Goal: Communication & Community: Answer question/provide support

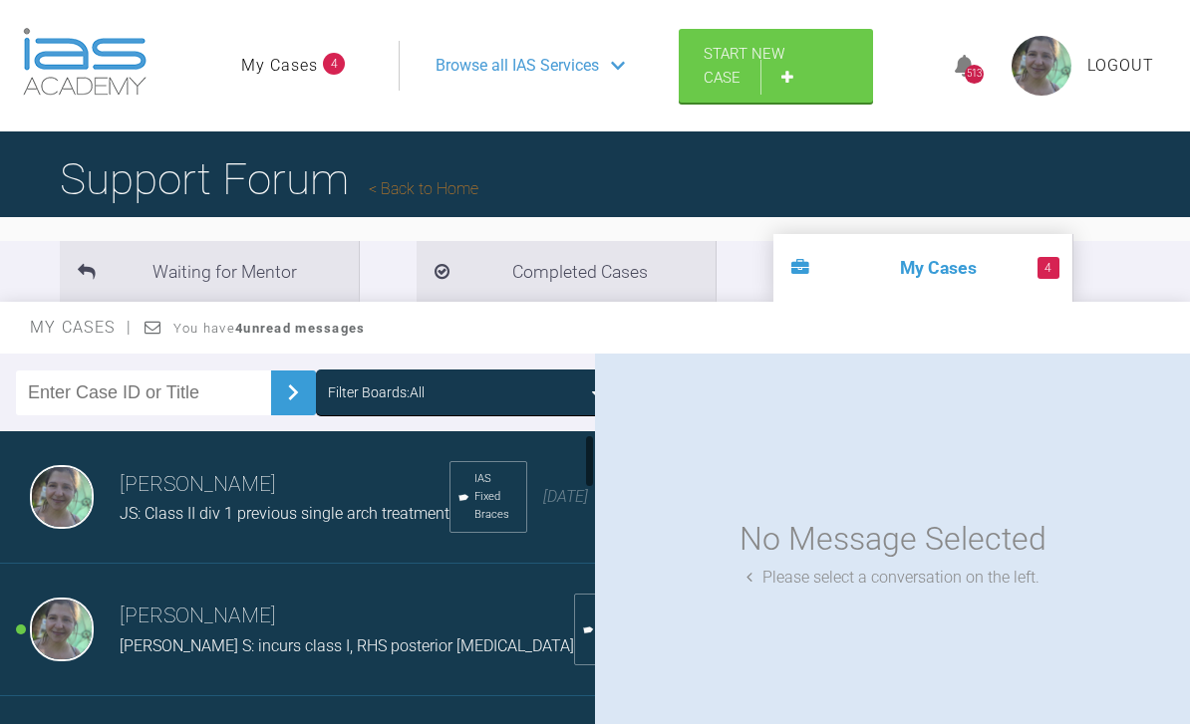
scroll to position [80, 0]
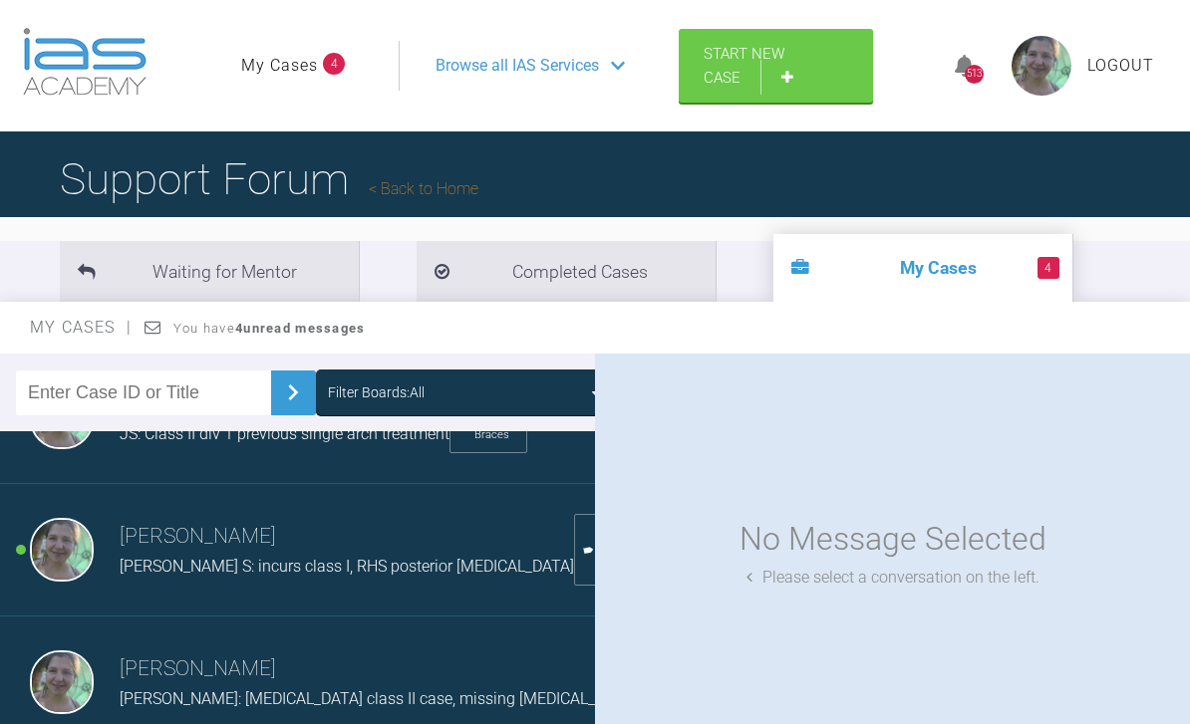
click at [134, 568] on span "[PERSON_NAME] S: incurs class I, RHS posterior [MEDICAL_DATA]" at bounding box center [347, 566] width 454 height 19
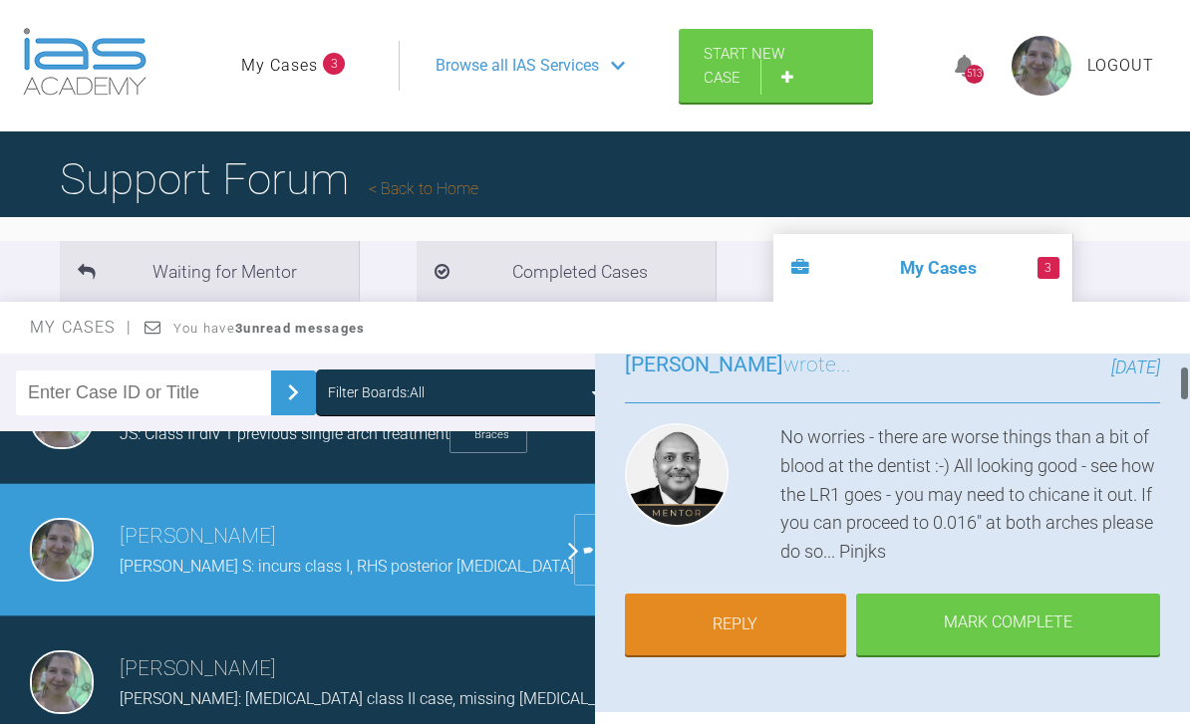
scroll to position [193, 0]
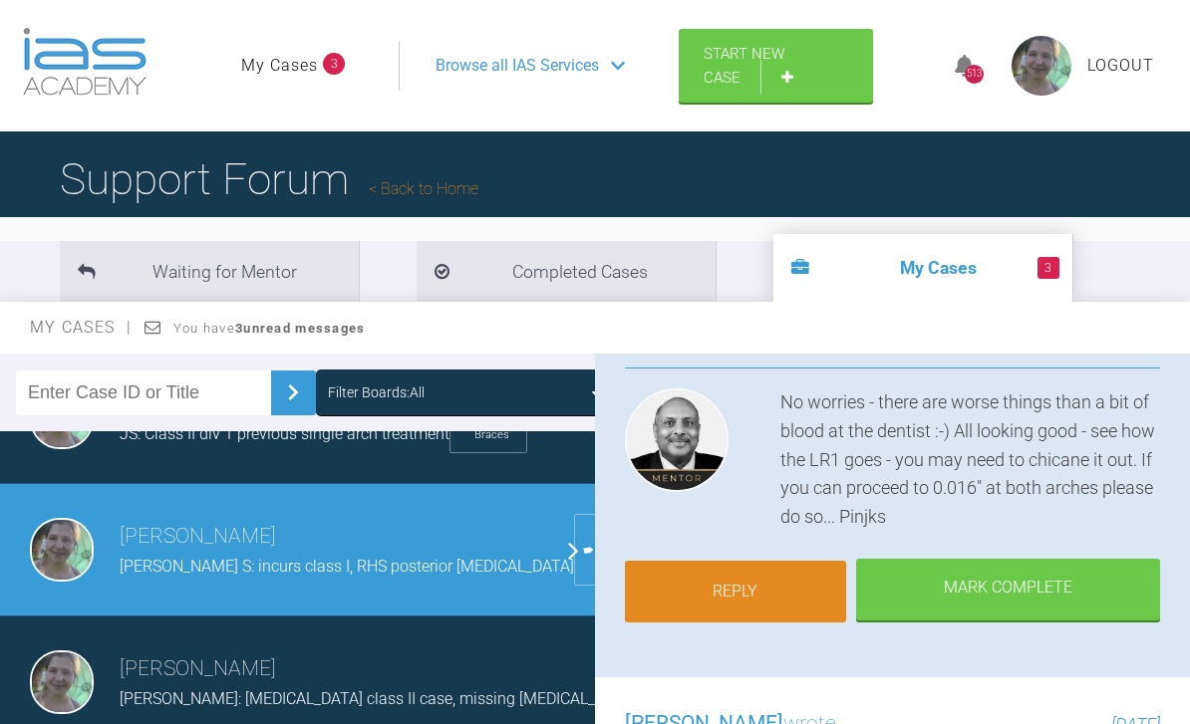
click at [743, 596] on link "Reply" at bounding box center [735, 592] width 221 height 62
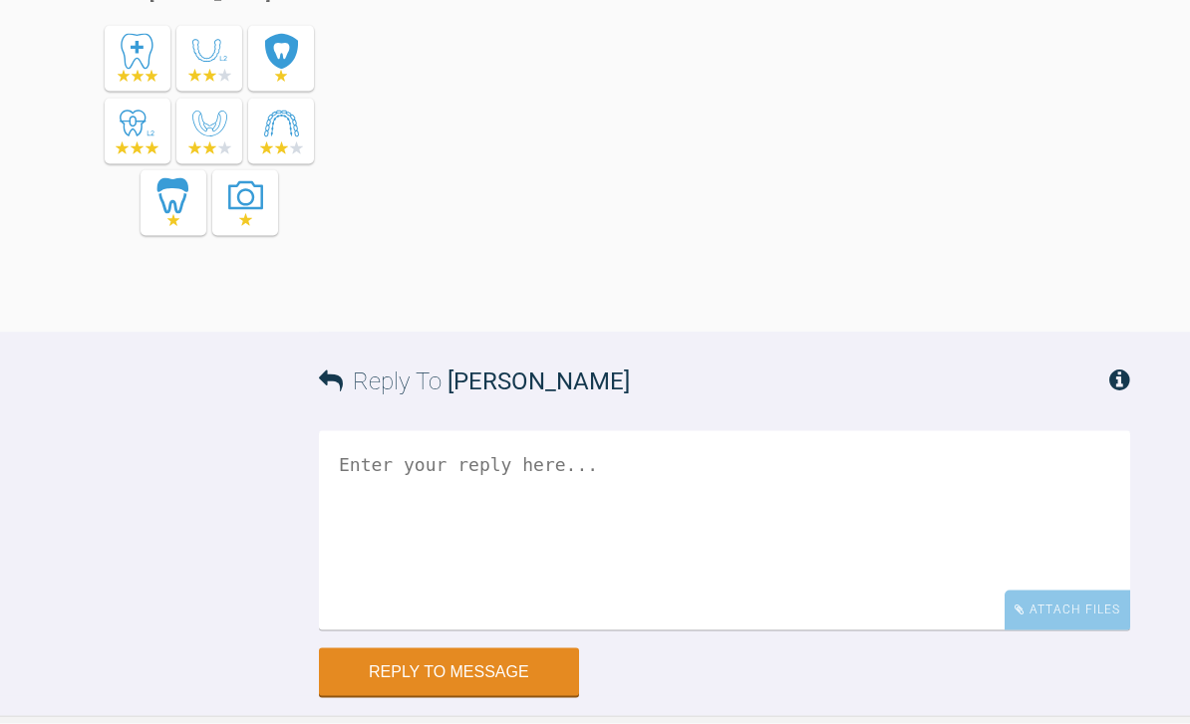
scroll to position [6535, 0]
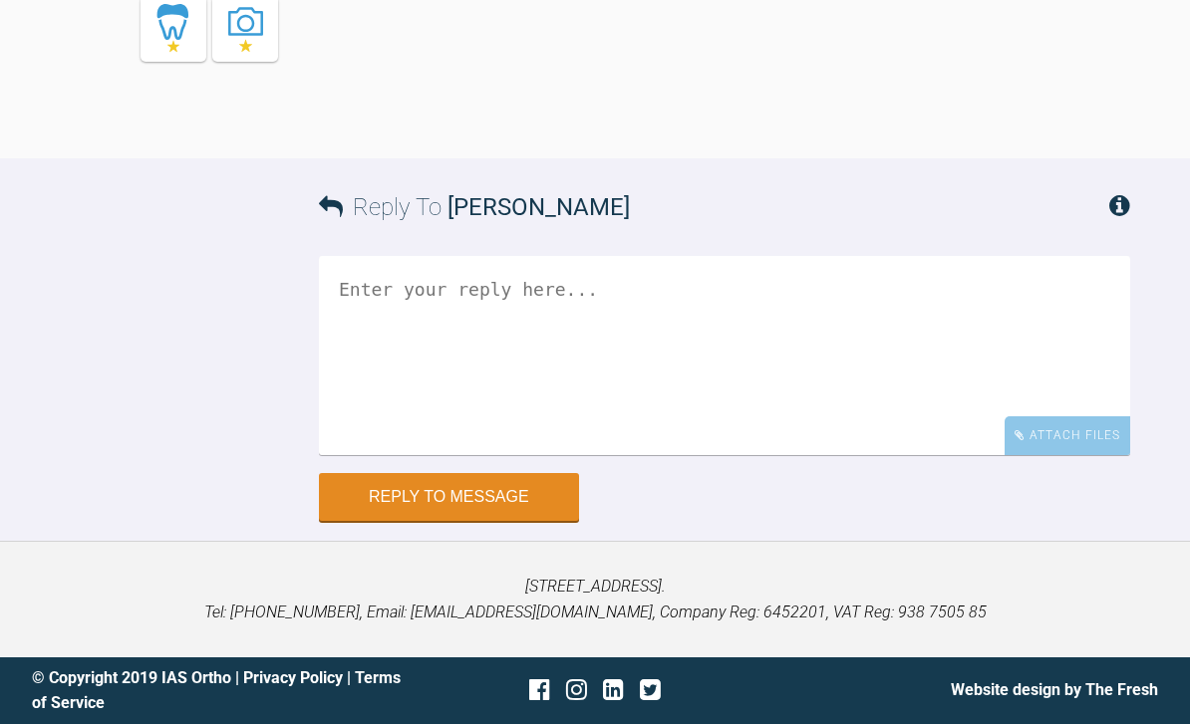
drag, startPoint x: 397, startPoint y: 302, endPoint x: 397, endPoint y: 290, distance: 12.0
click at [397, 302] on textarea at bounding box center [724, 355] width 811 height 199
click at [812, 290] on textarea "Hello Pinks! Have managed indeed to move on..Her OH wa snot very good" at bounding box center [724, 355] width 811 height 199
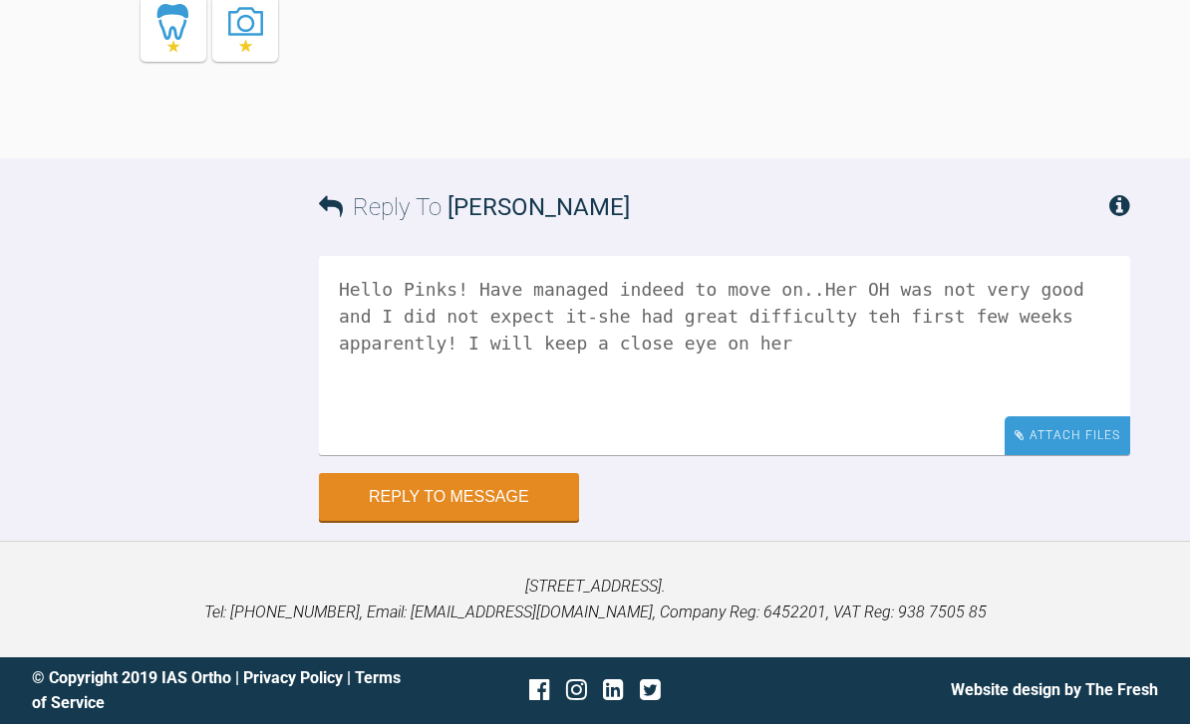
type textarea "Hello Pinks! Have managed indeed to move on..Her OH was not very good and I did…"
click at [1053, 441] on div "Attach Files" at bounding box center [1067, 435] width 126 height 39
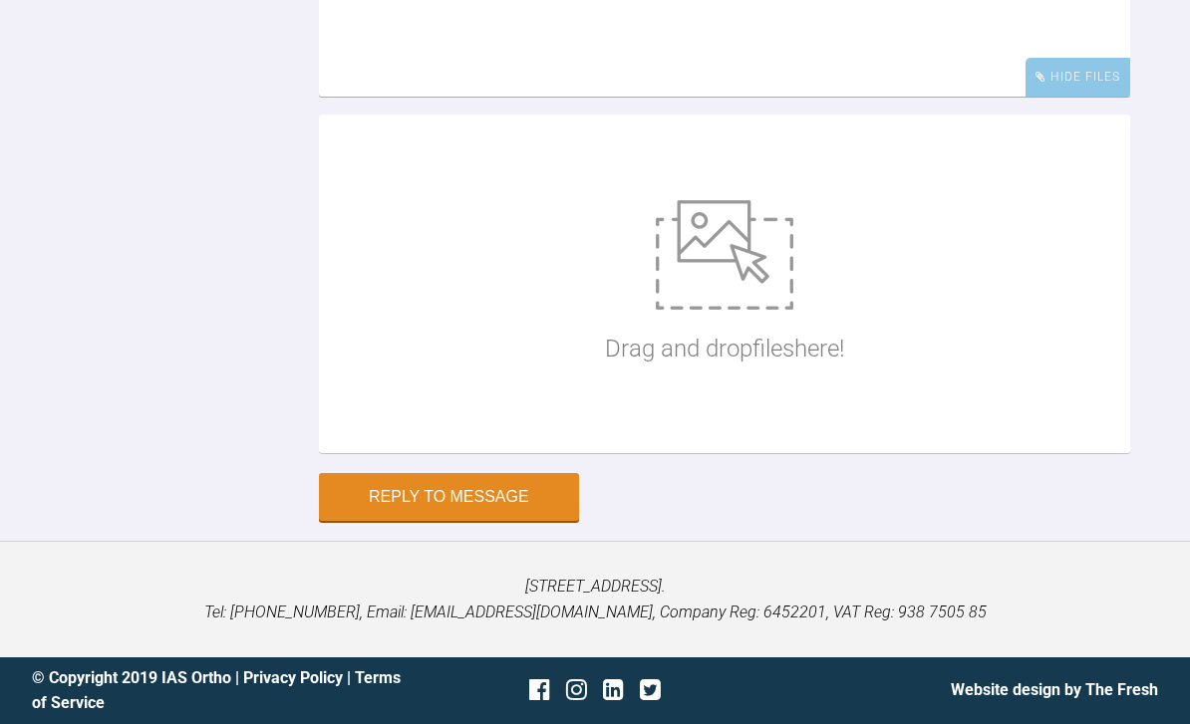
click at [741, 310] on img at bounding box center [724, 255] width 137 height 110
type input "C:\fakepath\DSC_0750.jpeg"
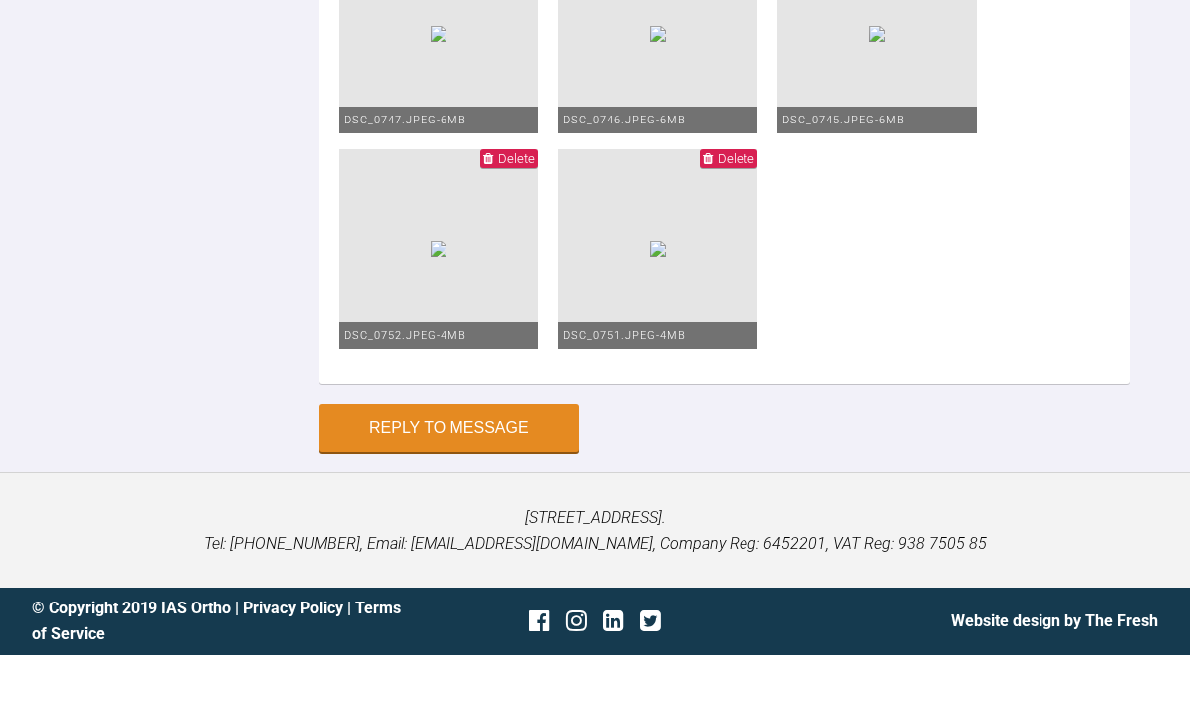
scroll to position [7338, 0]
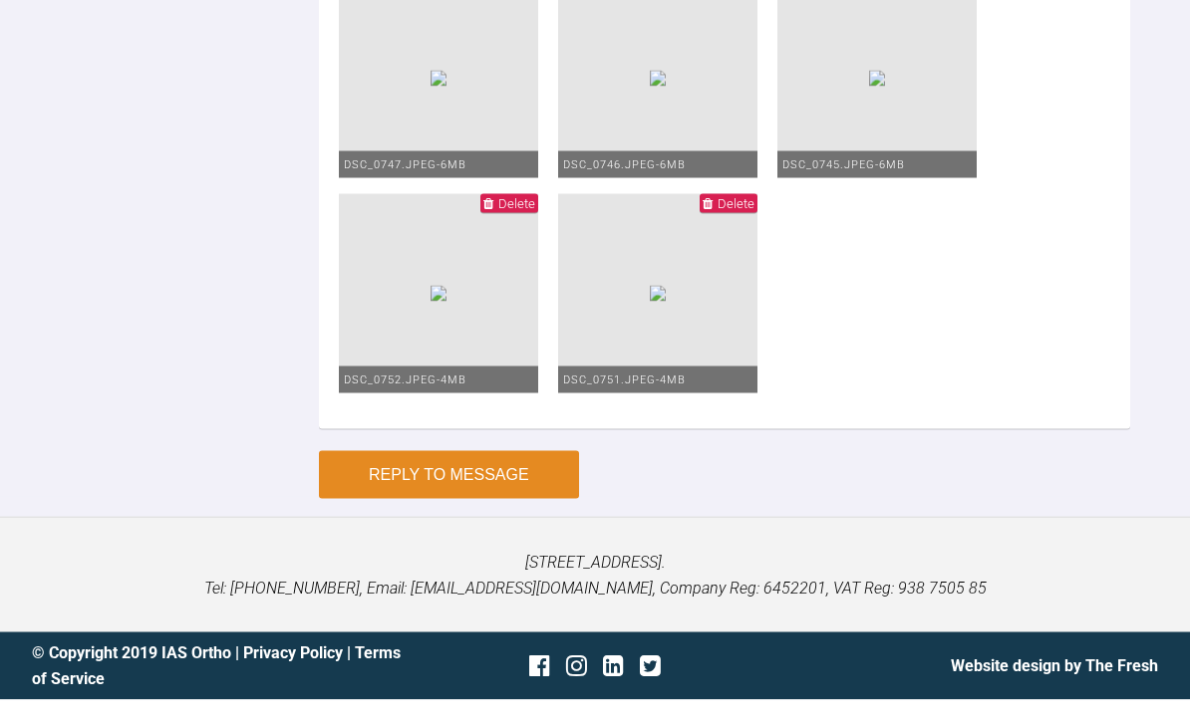
type textarea "Hello Pinks! Have managed indeed to move on..Her OH was not very good and I did…"
click at [515, 523] on button "Reply to Message" at bounding box center [449, 499] width 260 height 48
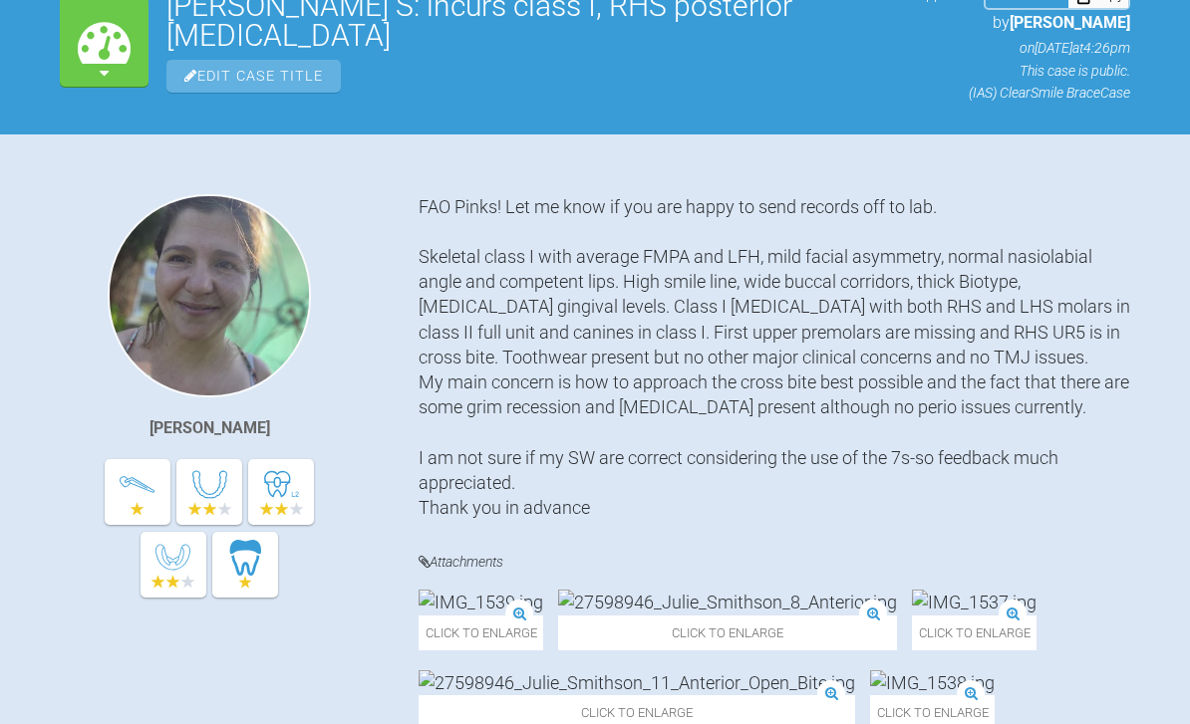
scroll to position [0, 0]
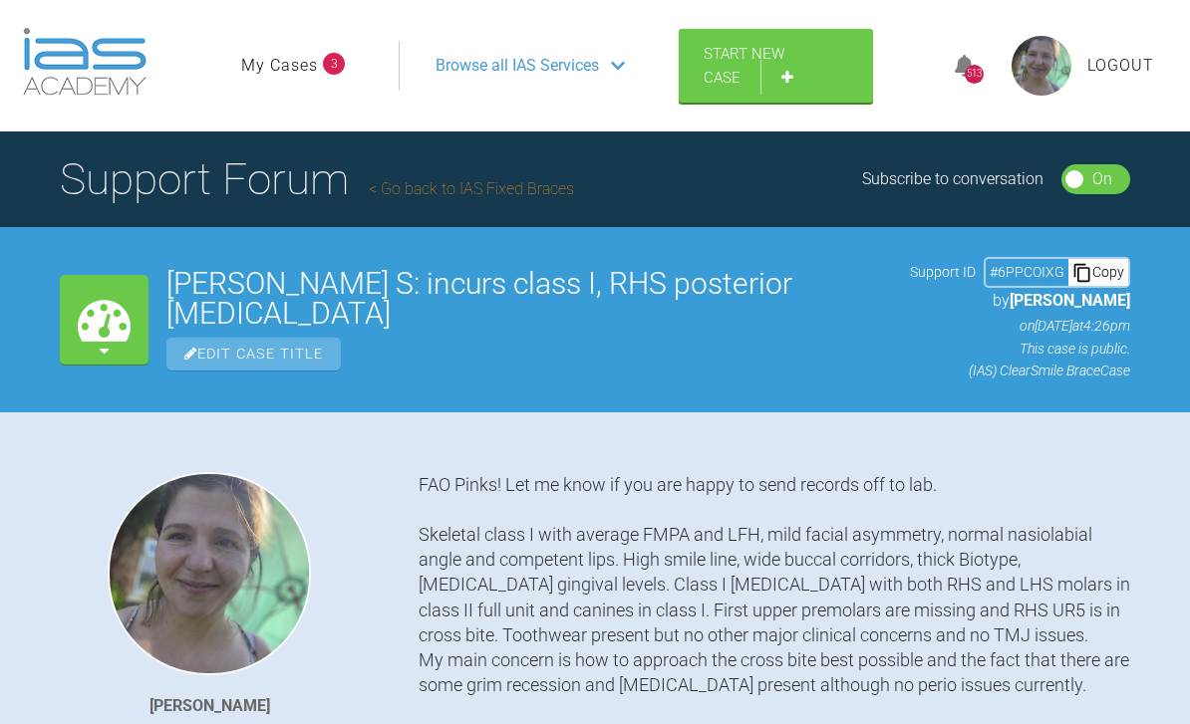
click at [304, 70] on link "My Cases" at bounding box center [279, 66] width 77 height 26
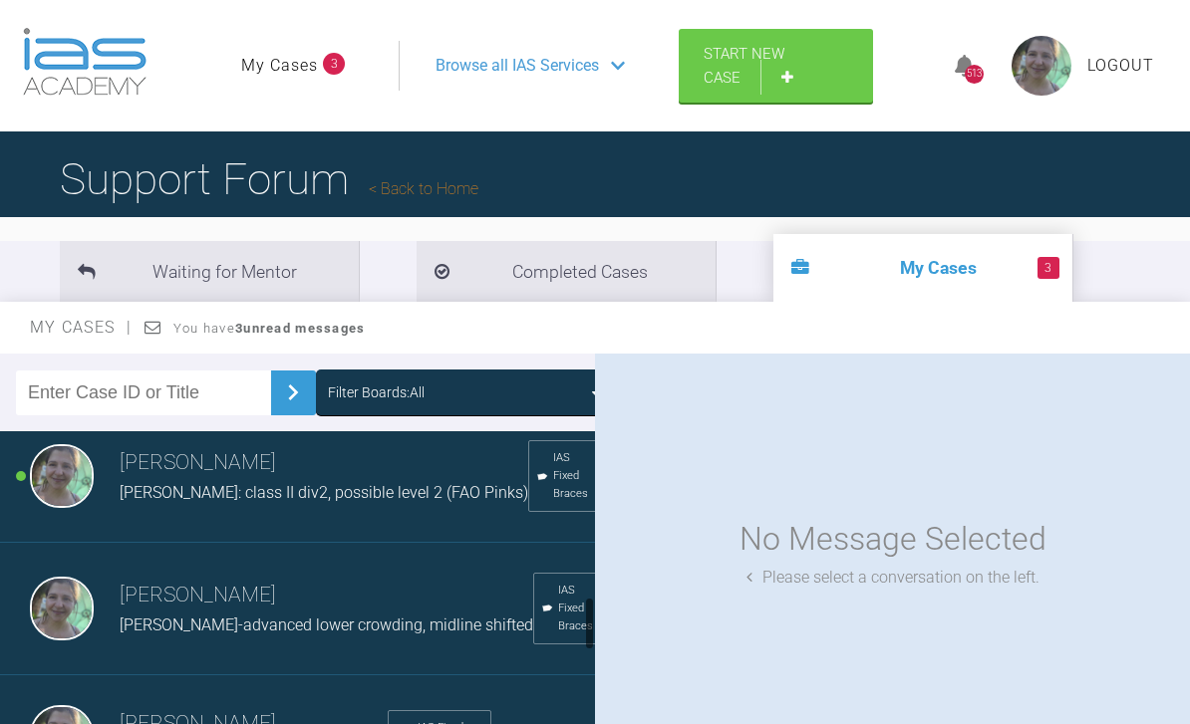
scroll to position [1208, 0]
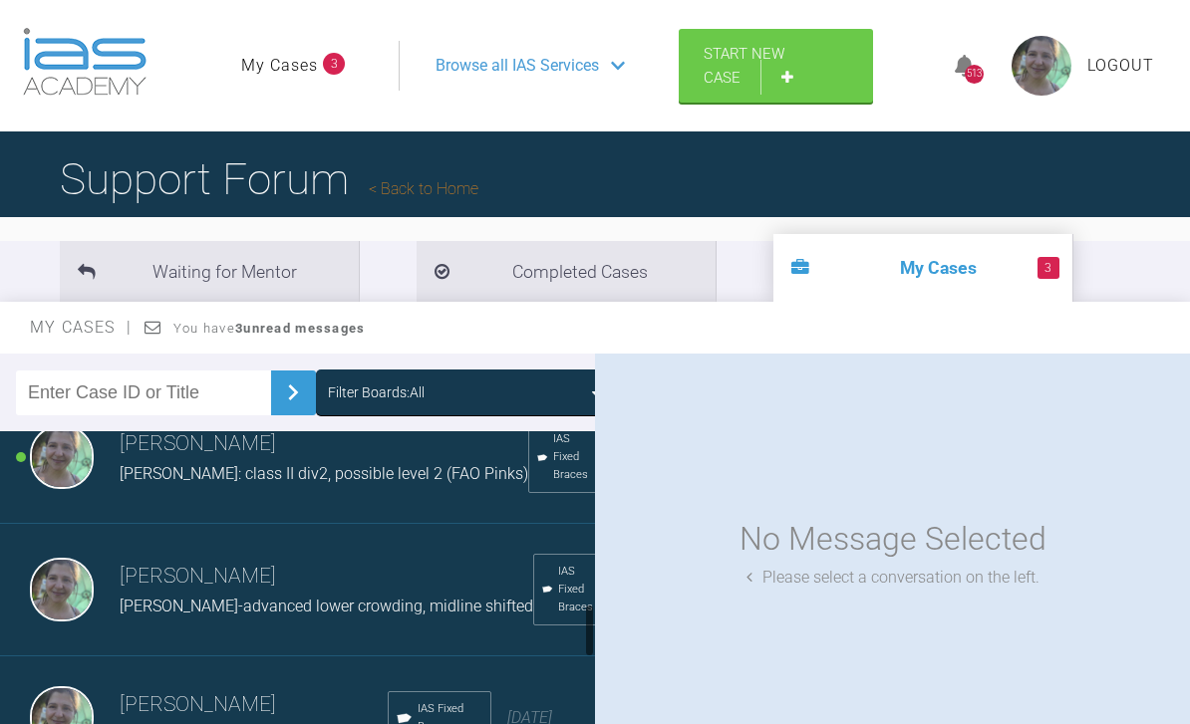
click at [265, 483] on span "[PERSON_NAME]: class II div2, possible level 2 (FAO Pinks)" at bounding box center [324, 473] width 409 height 19
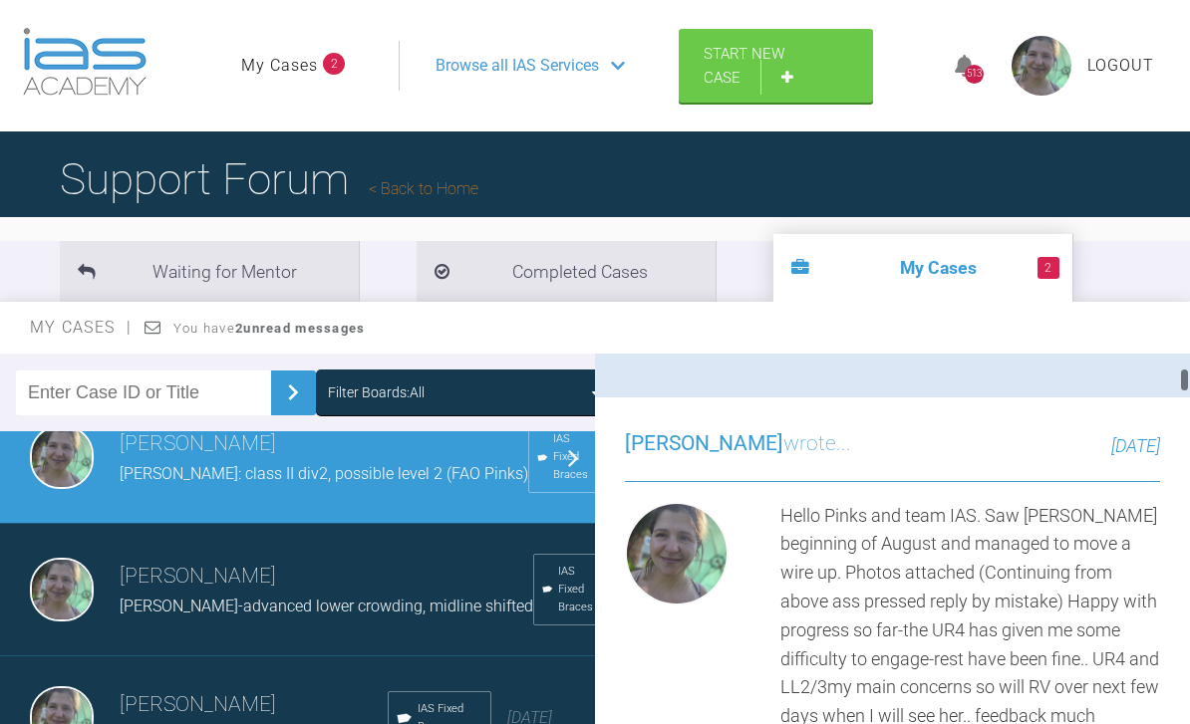
scroll to position [705, 0]
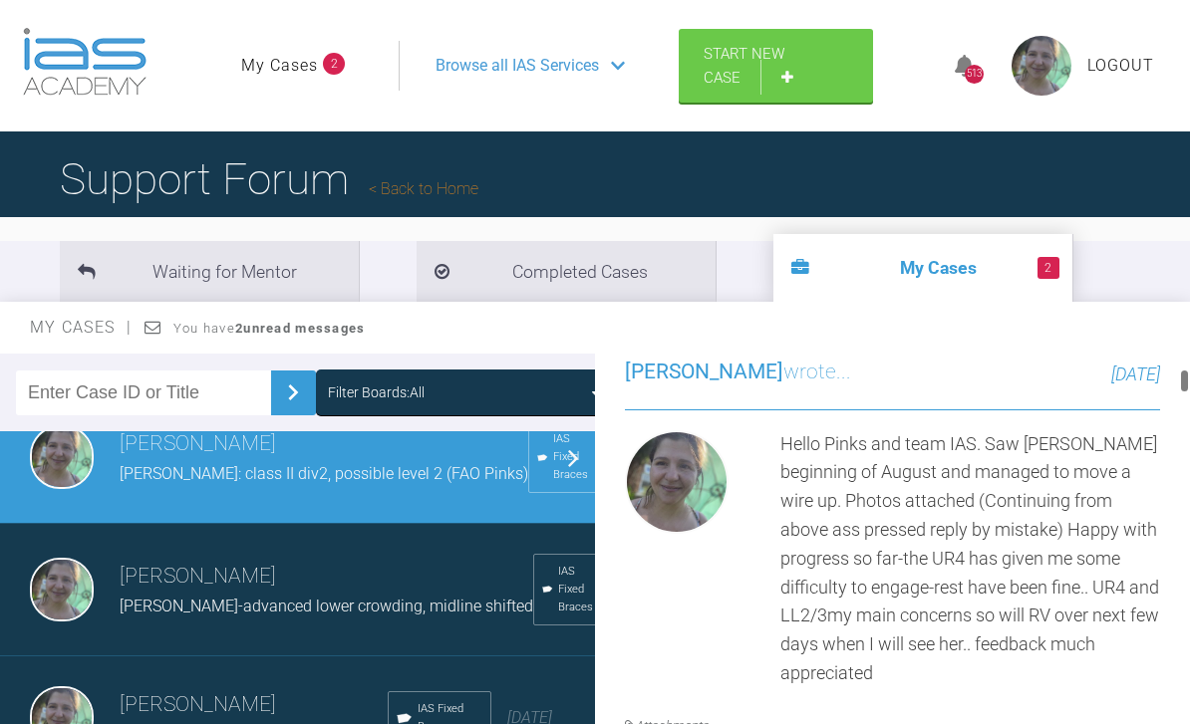
click at [745, 271] on link "Reply" at bounding box center [735, 240] width 221 height 62
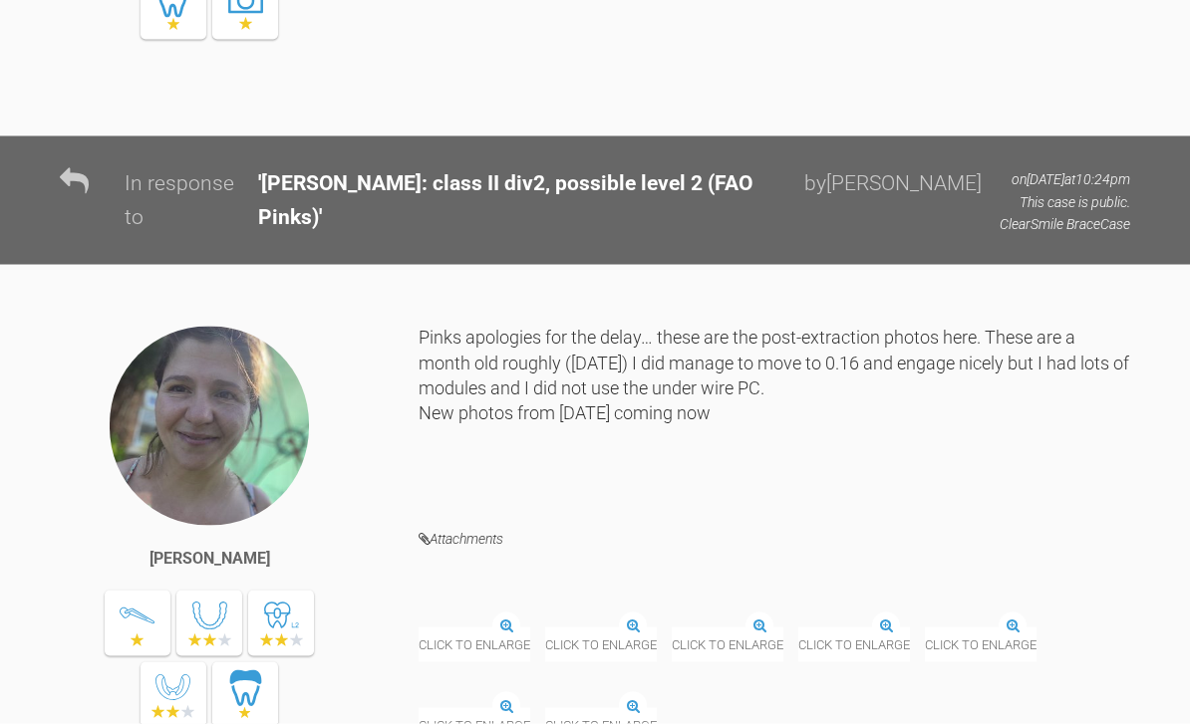
scroll to position [30507, 0]
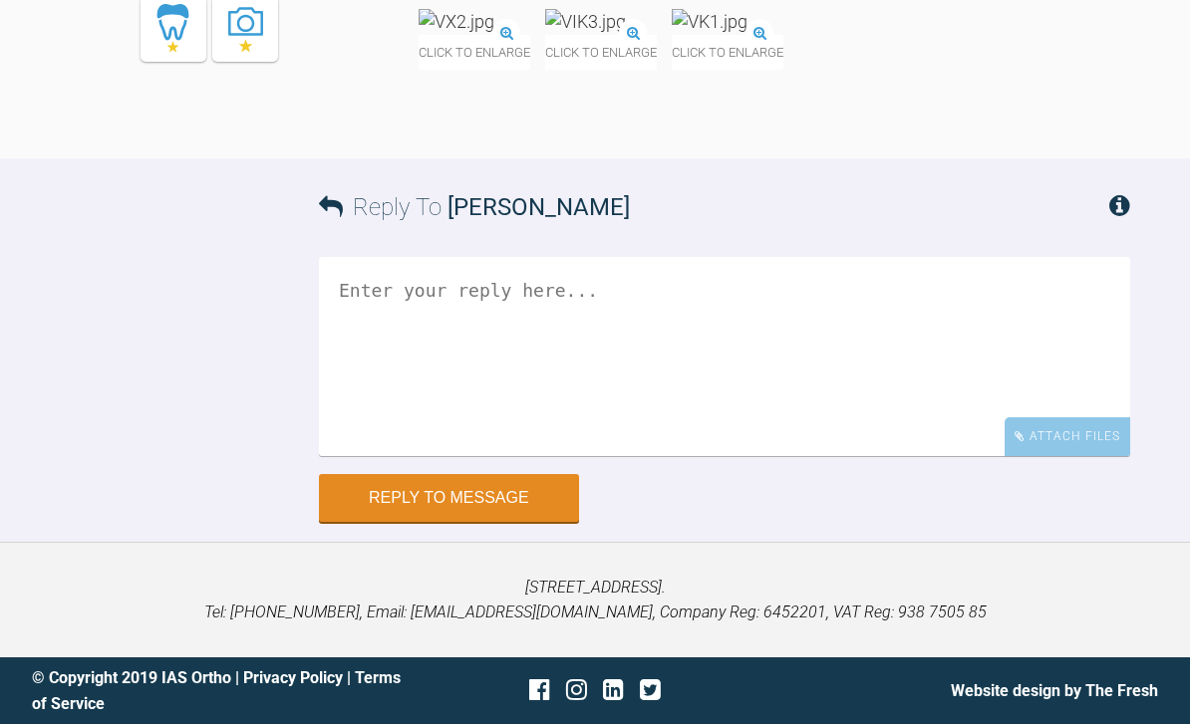
click at [485, 293] on textarea at bounding box center [724, 356] width 811 height 199
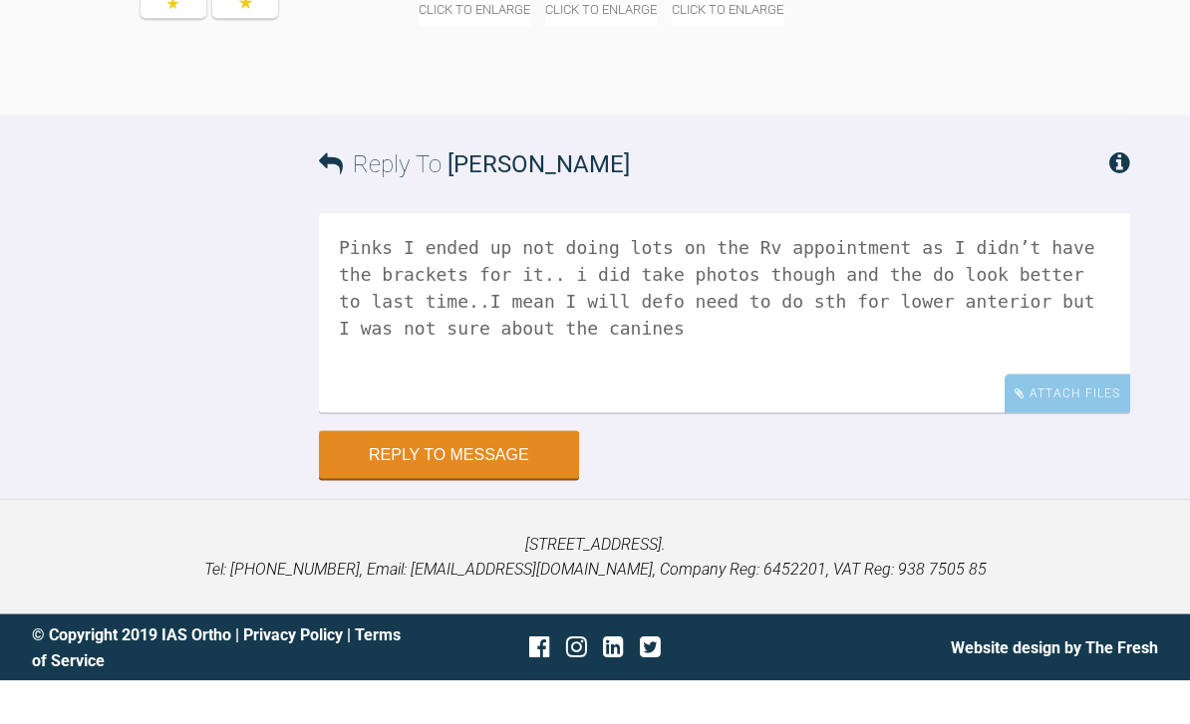
scroll to position [30332, 0]
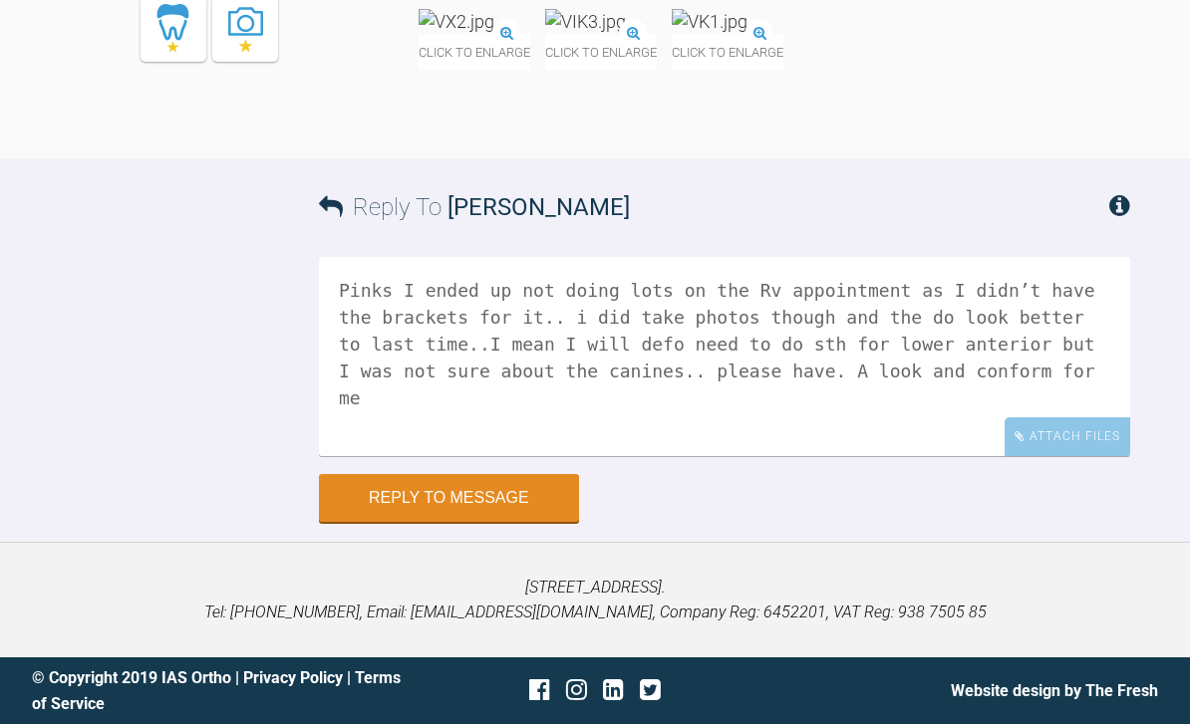
click at [950, 456] on textarea "Pinks I ended up not doing lots on the Rv appointment as I didn’t have the brac…" at bounding box center [724, 356] width 811 height 199
click at [1060, 456] on textarea "Pinks I ended up not doing lots on the Rv appointment as I didn’t have the brac…" at bounding box center [724, 356] width 811 height 199
click at [812, 456] on textarea "Pinks I ended up not doing lots on the Rv appointment as I didn’t have the brac…" at bounding box center [724, 356] width 811 height 199
click at [515, 456] on textarea "Pinks I ended up not doing lots on the Rv appointment as I didn’t have the brac…" at bounding box center [724, 356] width 811 height 199
type textarea "Pinks I ended up not doing lots on the Rv appointment as I didn’t have the brac…"
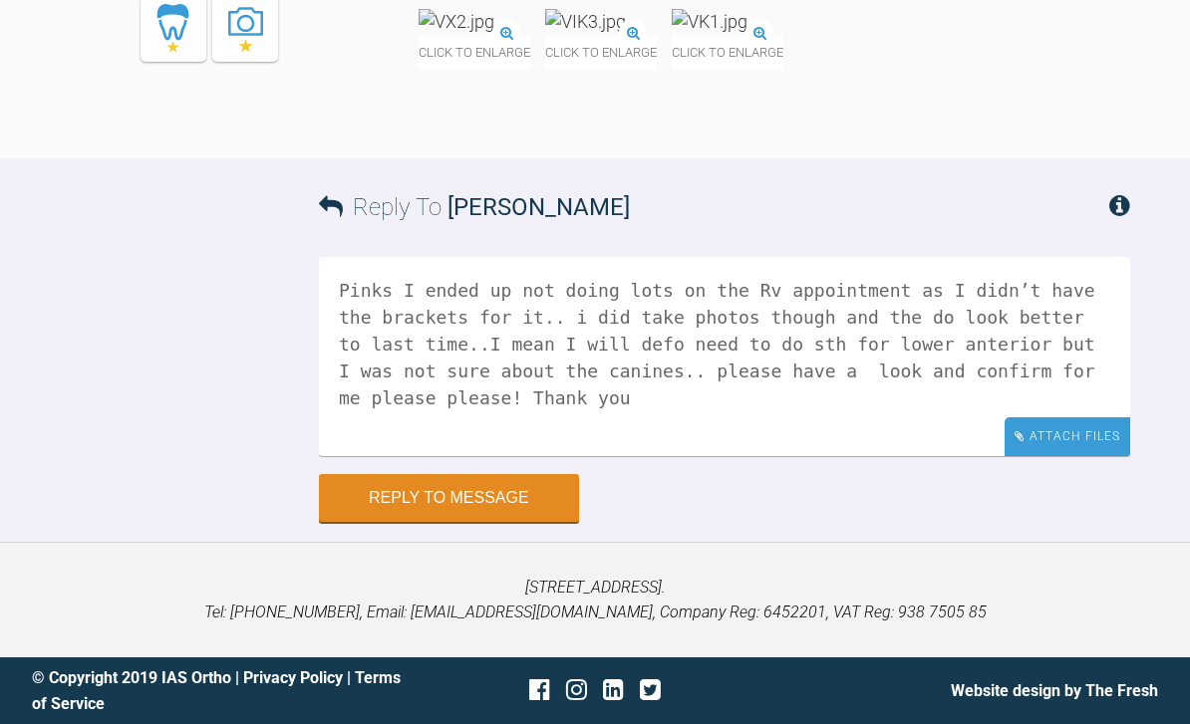
click at [1055, 456] on div "Attach Files" at bounding box center [1067, 436] width 126 height 39
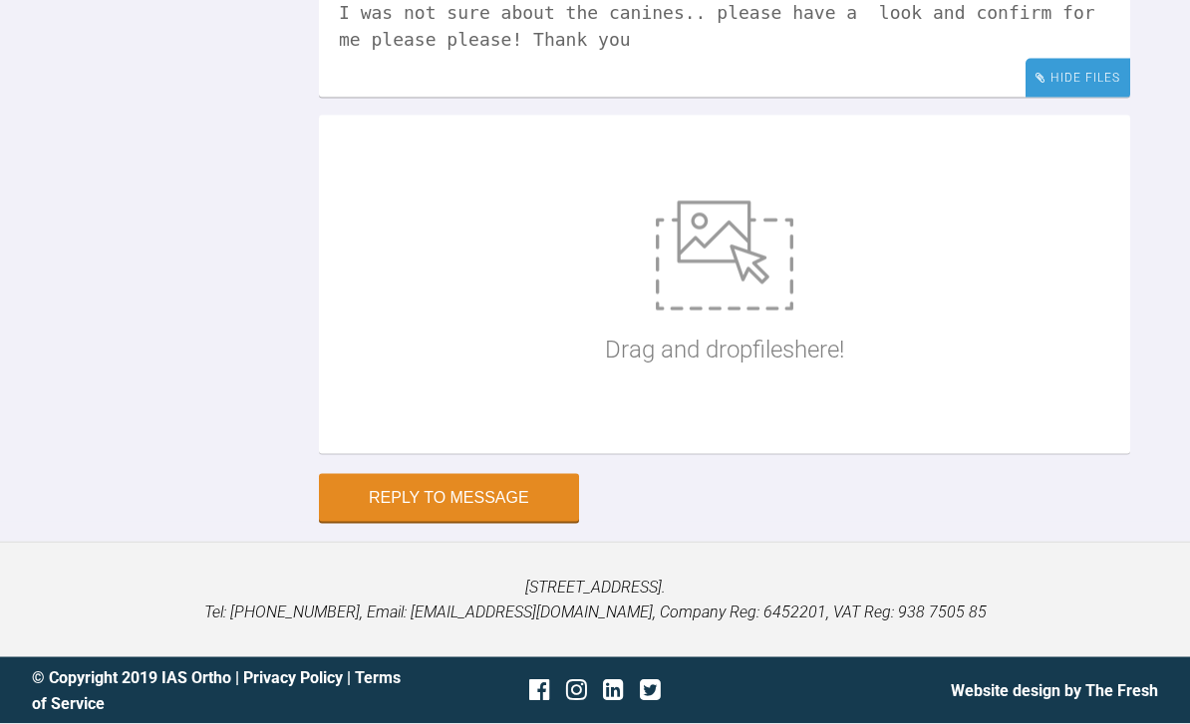
scroll to position [30704, 0]
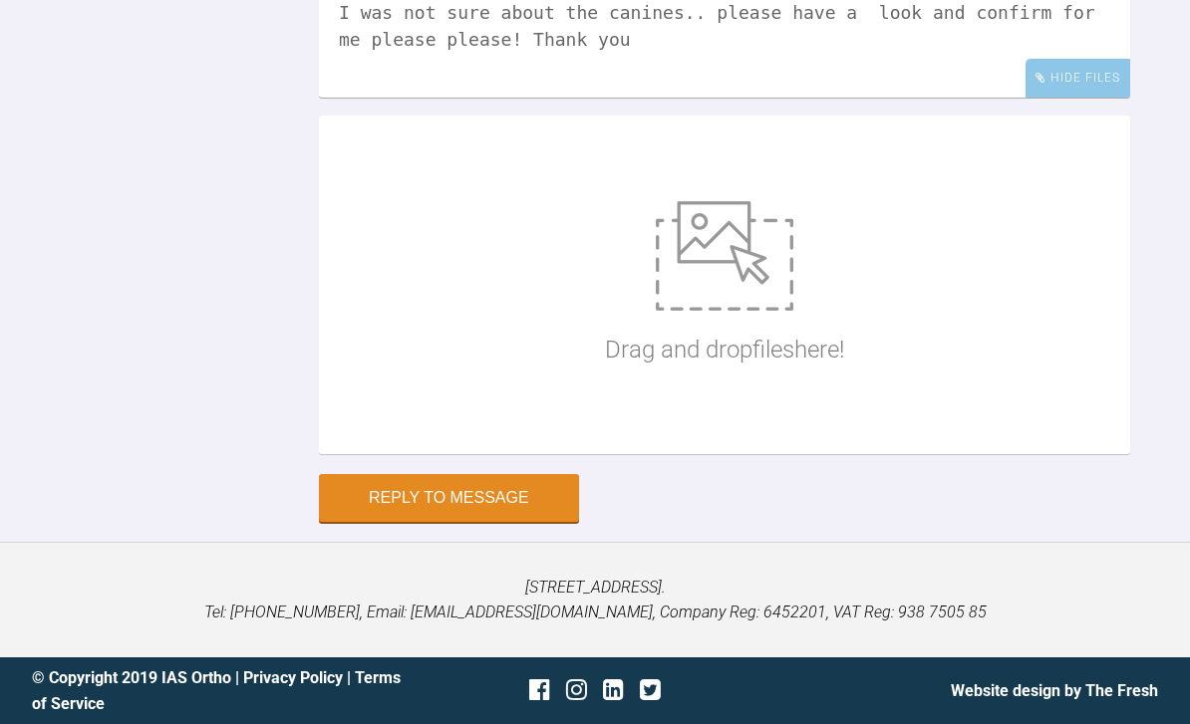
click at [733, 311] on img at bounding box center [724, 256] width 137 height 110
type input "C:\fakepath\DSC_0761.jpeg"
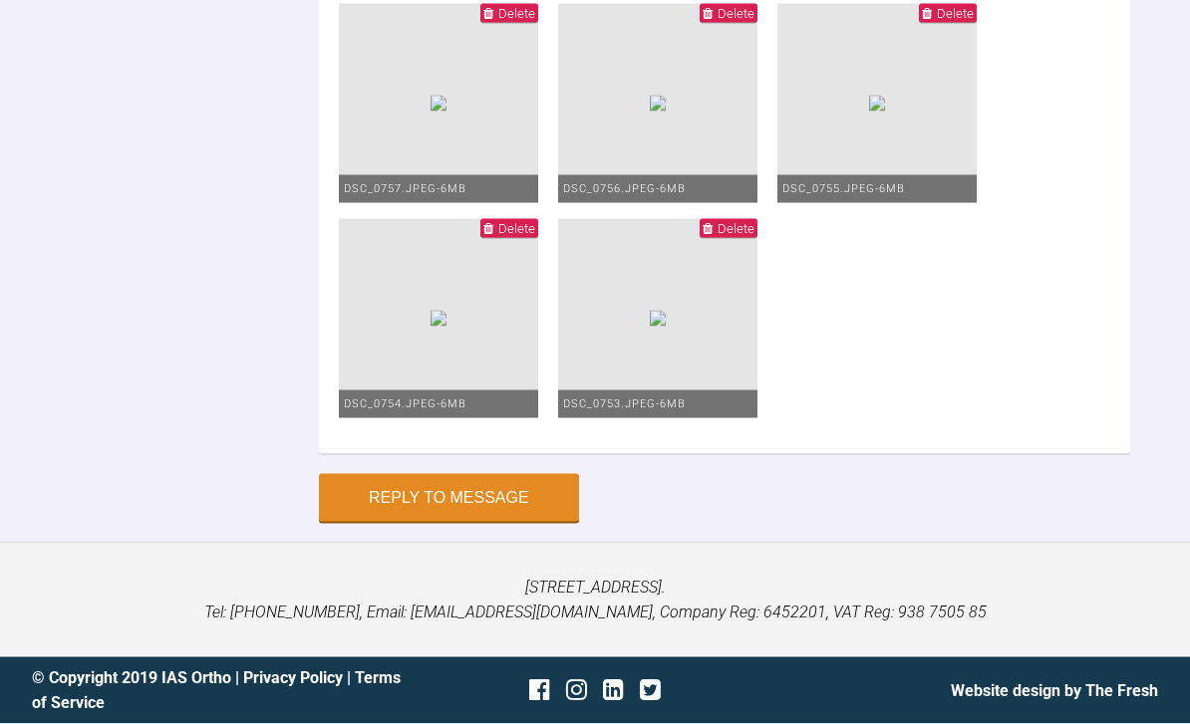
scroll to position [31374, 0]
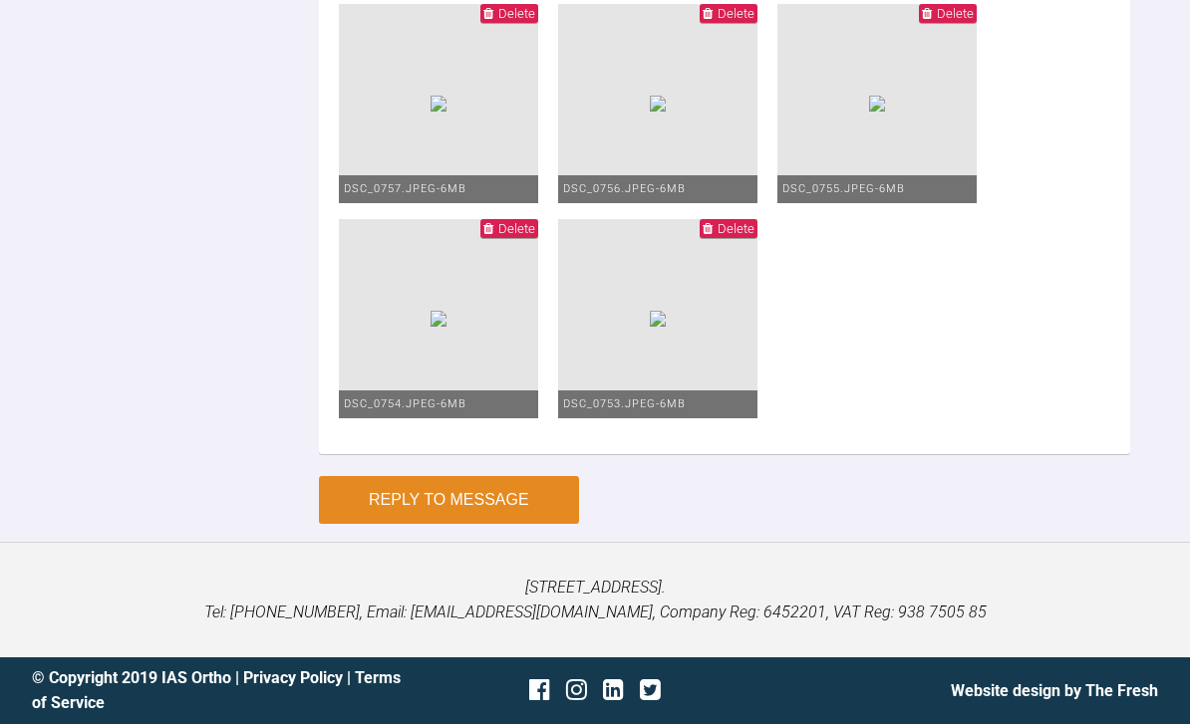
click at [479, 524] on button "Reply to Message" at bounding box center [449, 500] width 260 height 48
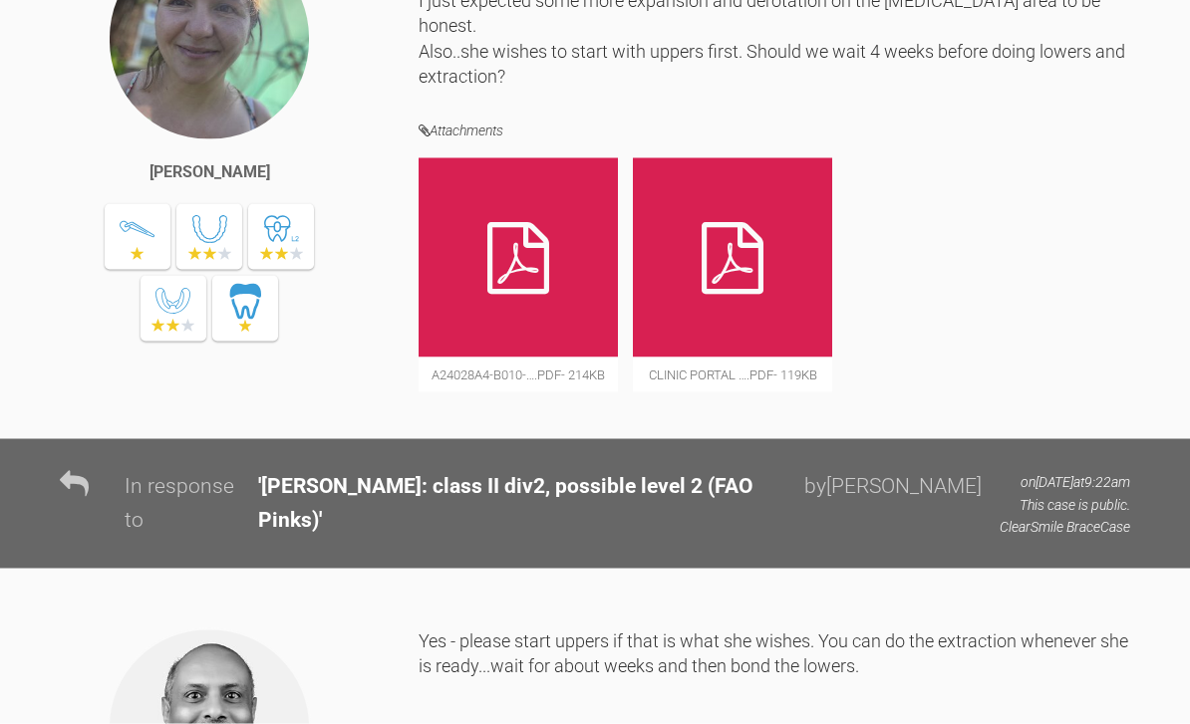
scroll to position [19555, 0]
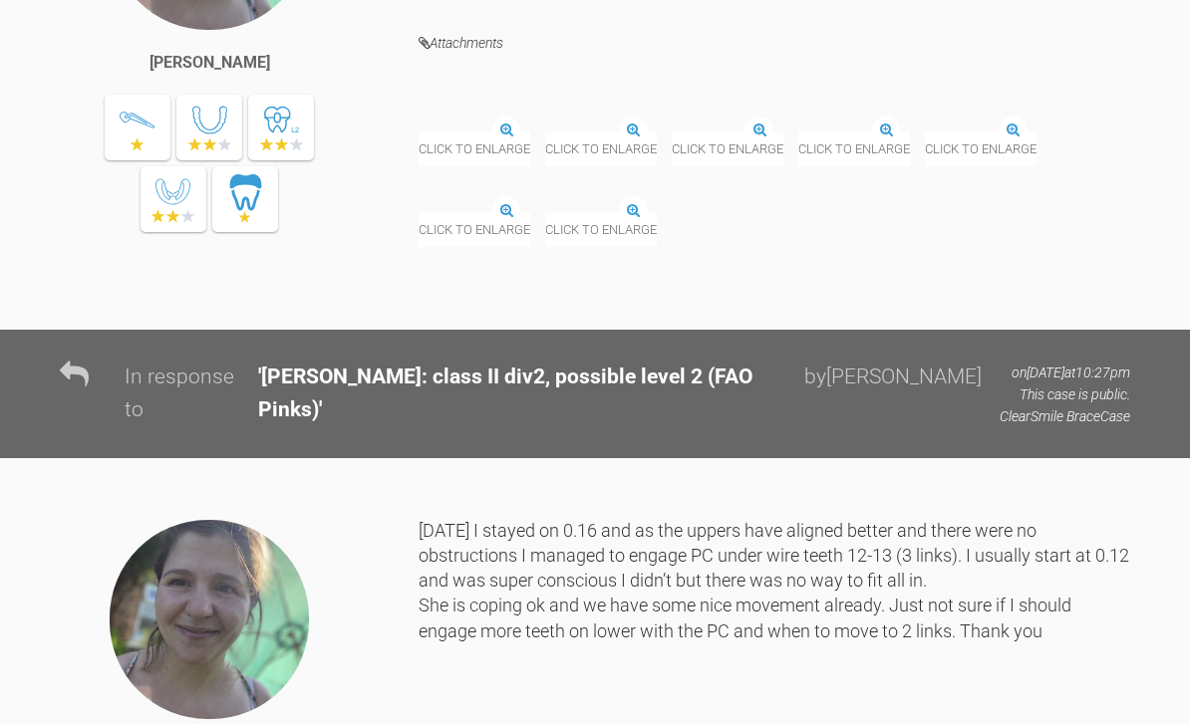
scroll to position [24877, 0]
